Goal: Task Accomplishment & Management: Manage account settings

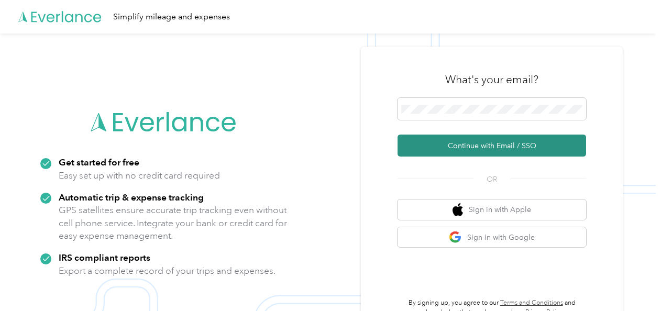
click at [481, 146] on button "Continue with Email / SSO" at bounding box center [492, 146] width 189 height 22
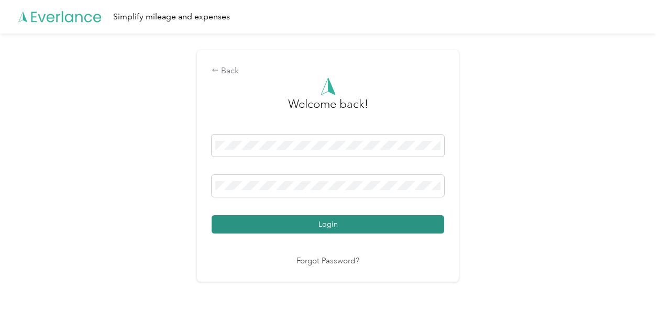
click at [325, 219] on button "Login" at bounding box center [328, 224] width 233 height 18
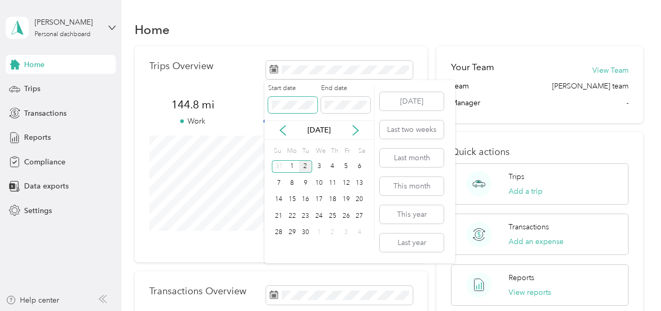
click at [270, 104] on span at bounding box center [292, 105] width 49 height 17
click at [404, 158] on button "Last month" at bounding box center [412, 158] width 64 height 18
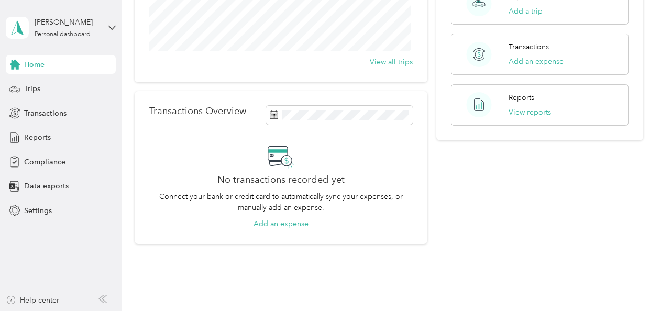
scroll to position [181, 0]
click at [285, 222] on button "Add an expense" at bounding box center [281, 222] width 55 height 11
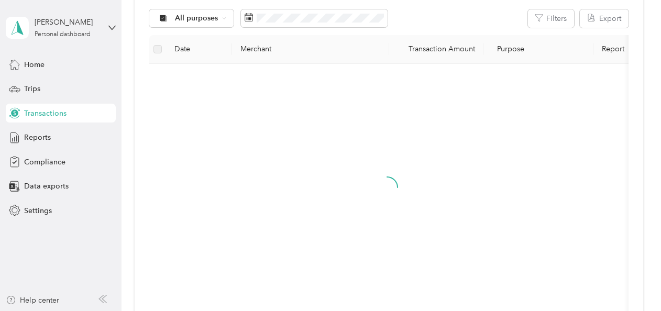
scroll to position [181, 0]
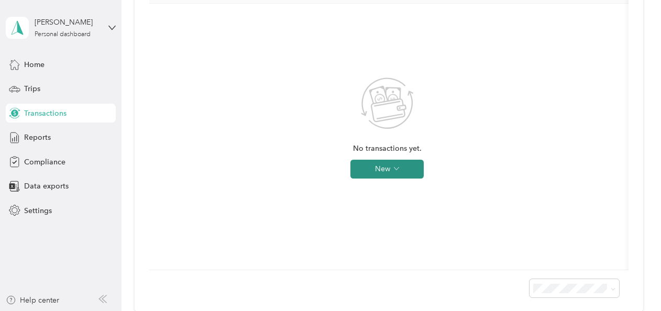
click at [389, 167] on button "New" at bounding box center [386, 169] width 73 height 19
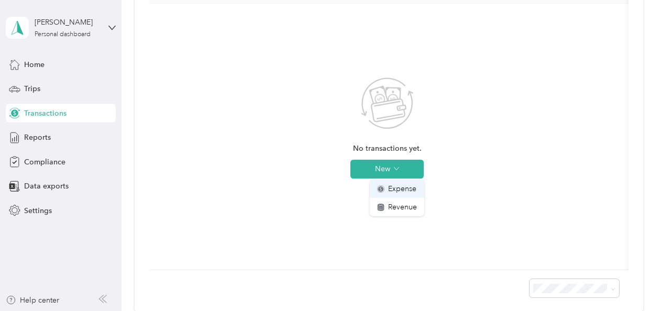
click at [389, 190] on span "Expense" at bounding box center [402, 188] width 28 height 11
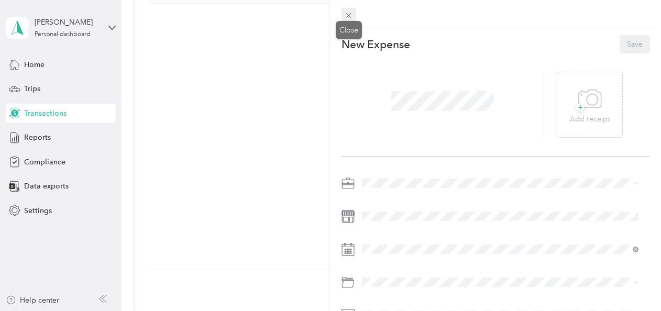
click at [346, 14] on icon at bounding box center [348, 15] width 9 height 9
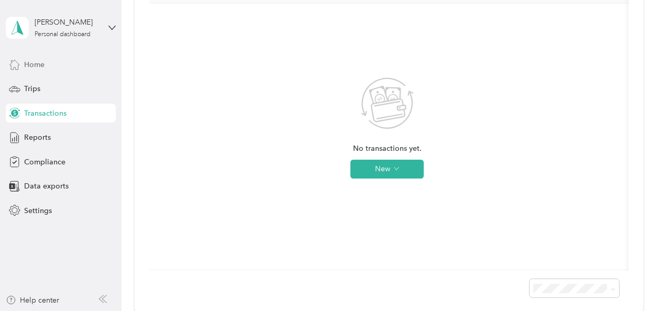
click at [53, 65] on div "Home" at bounding box center [61, 64] width 110 height 19
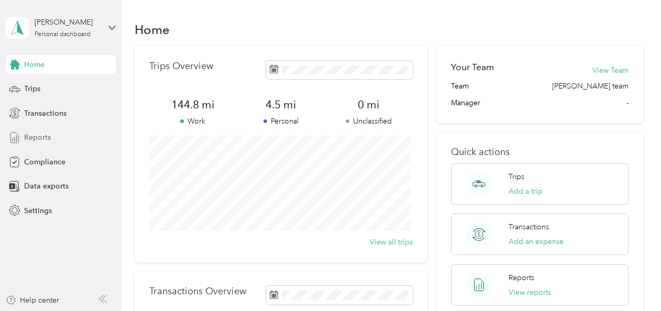
click at [50, 139] on span "Reports" at bounding box center [37, 137] width 27 height 11
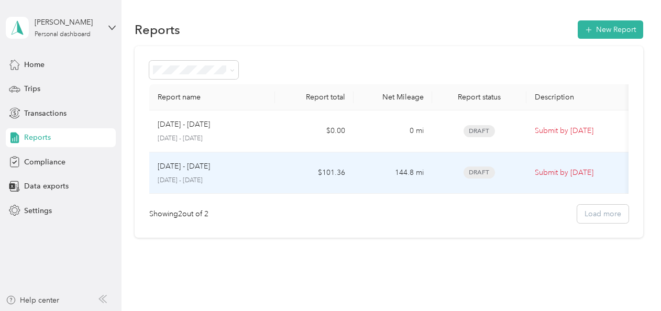
click at [224, 173] on div "[DATE] - [DATE] [DATE] - [DATE]" at bounding box center [212, 173] width 109 height 25
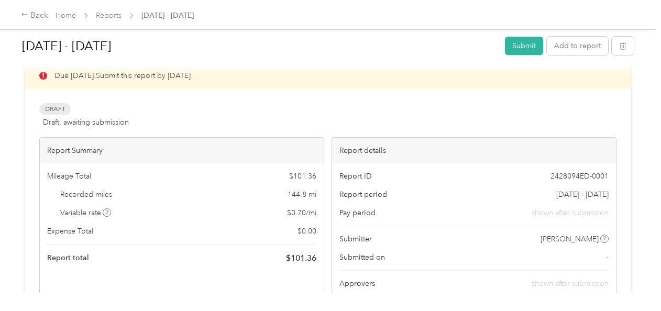
scroll to position [20, 0]
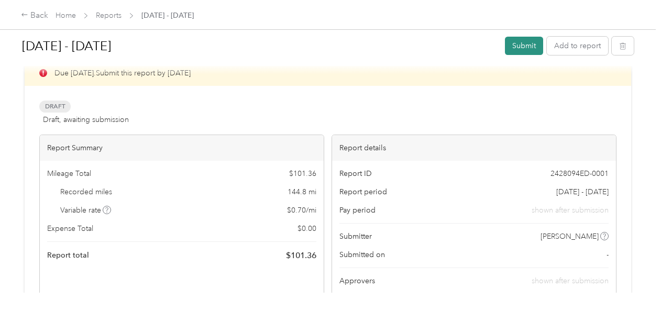
click at [517, 41] on button "Submit" at bounding box center [524, 46] width 38 height 18
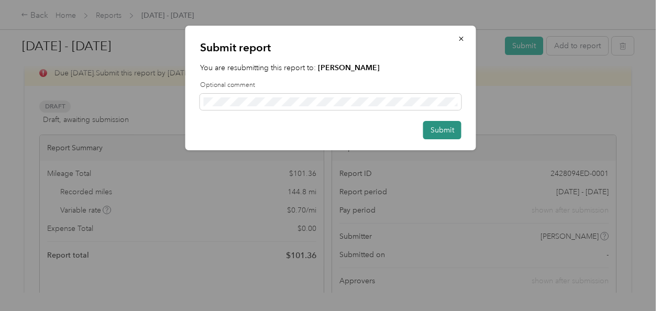
click at [433, 127] on button "Submit" at bounding box center [442, 130] width 38 height 18
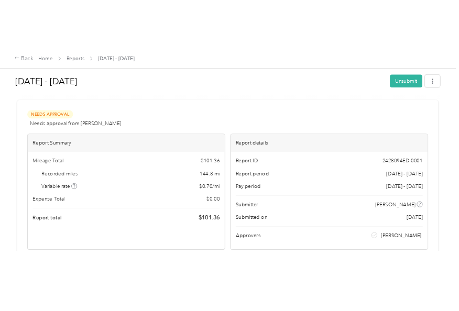
scroll to position [6, 0]
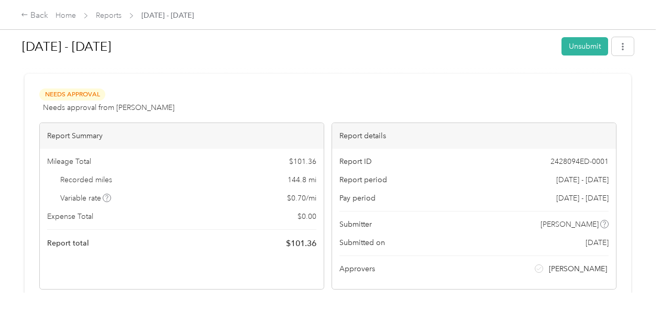
drag, startPoint x: 14, startPoint y: 48, endPoint x: 166, endPoint y: 102, distance: 160.7
click at [166, 102] on div "[DATE] - [DATE] Unsubmit Needs Approval Needs approval from [PERSON_NAME] View …" at bounding box center [328, 146] width 656 height 293
copy div "[DATE] - [DATE] Unsubmit Needs Approval Needs approval from [PERSON_NAME]"
